Goal: Find specific page/section: Find specific page/section

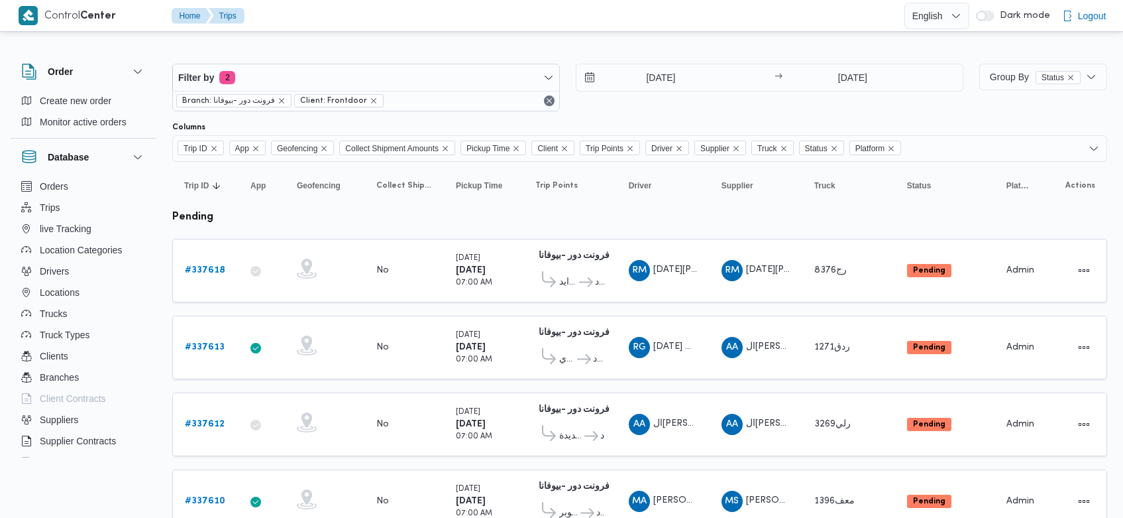
scroll to position [28, 0]
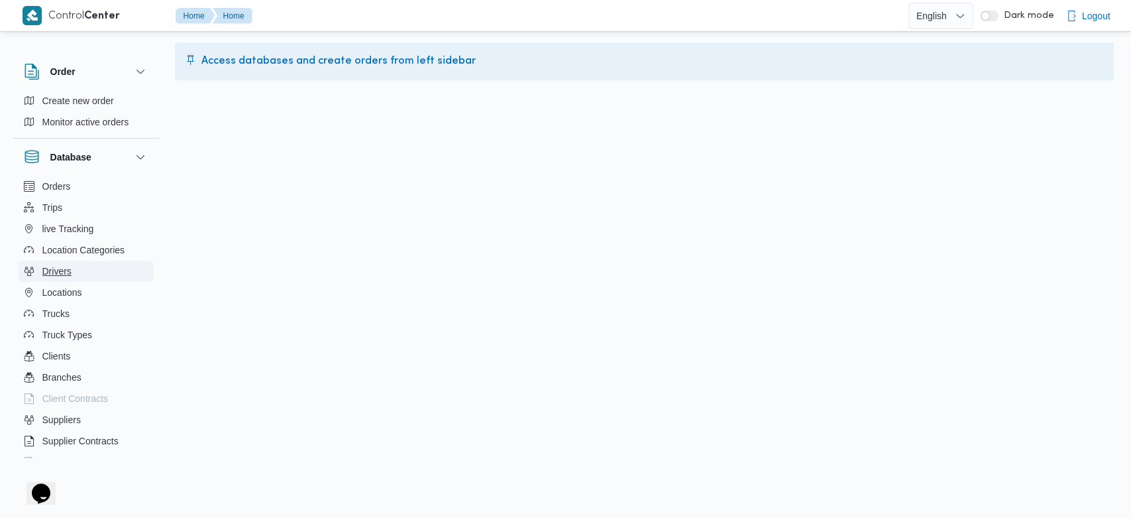
click at [66, 268] on span "Drivers" at bounding box center [56, 271] width 29 height 16
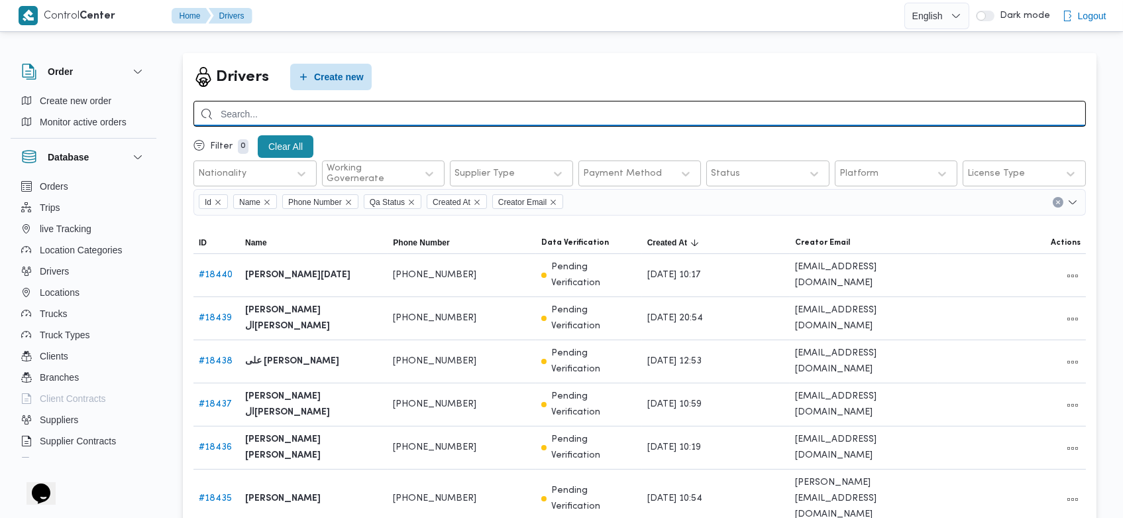
click at [469, 117] on input "search" at bounding box center [639, 114] width 893 height 26
type input "l"
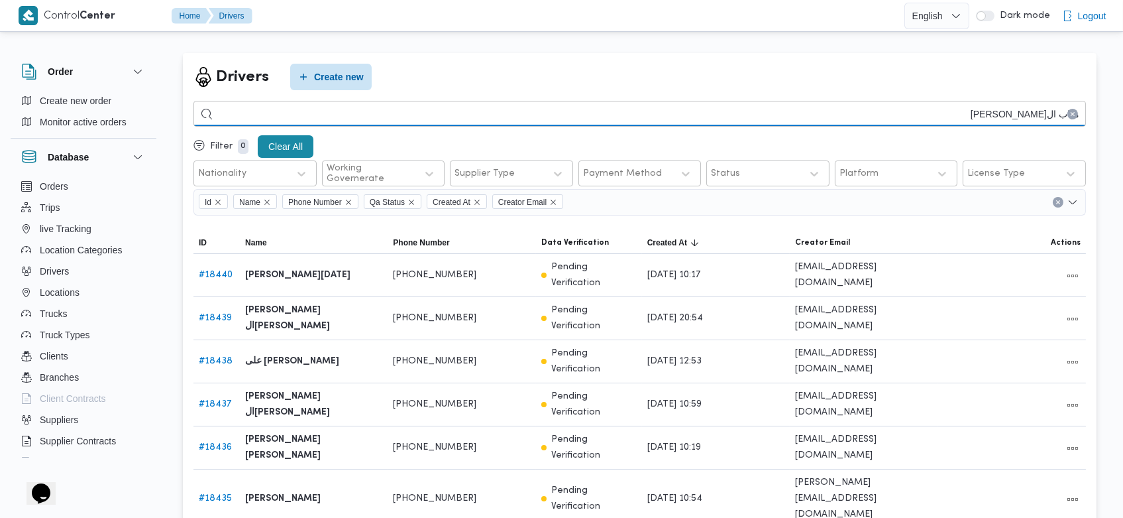
type input "مهاب ال[PERSON_NAME]"
